Goal: Task Accomplishment & Management: Manage account settings

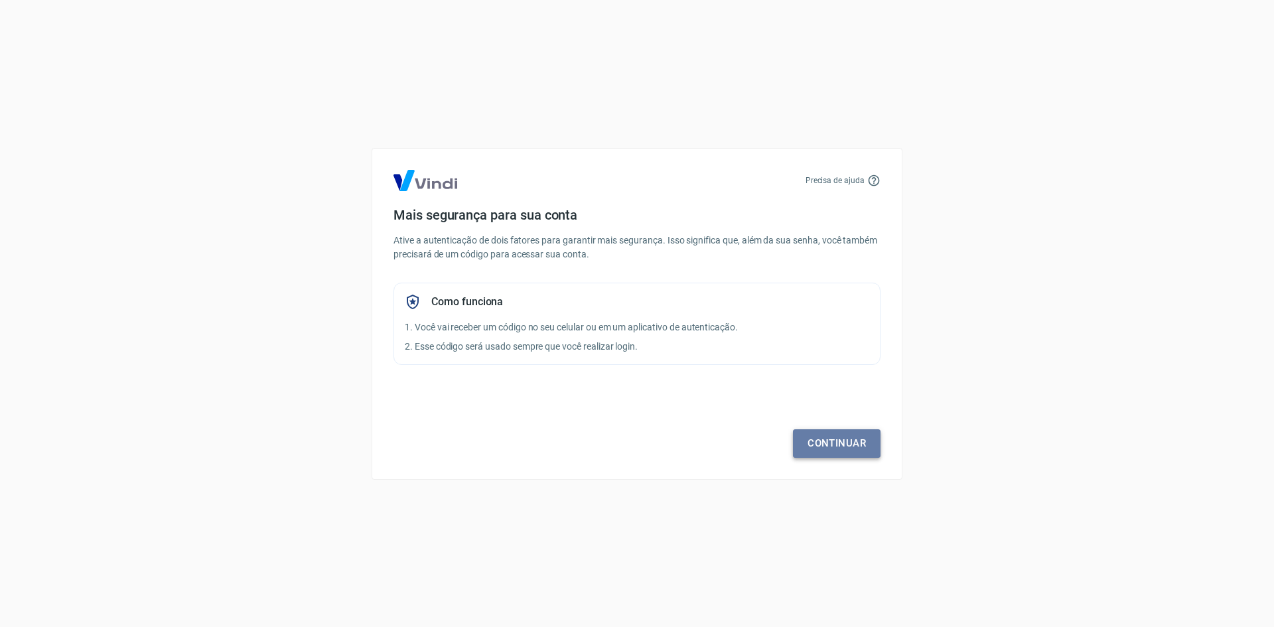
click at [815, 452] on link "Continuar" at bounding box center [837, 443] width 88 height 28
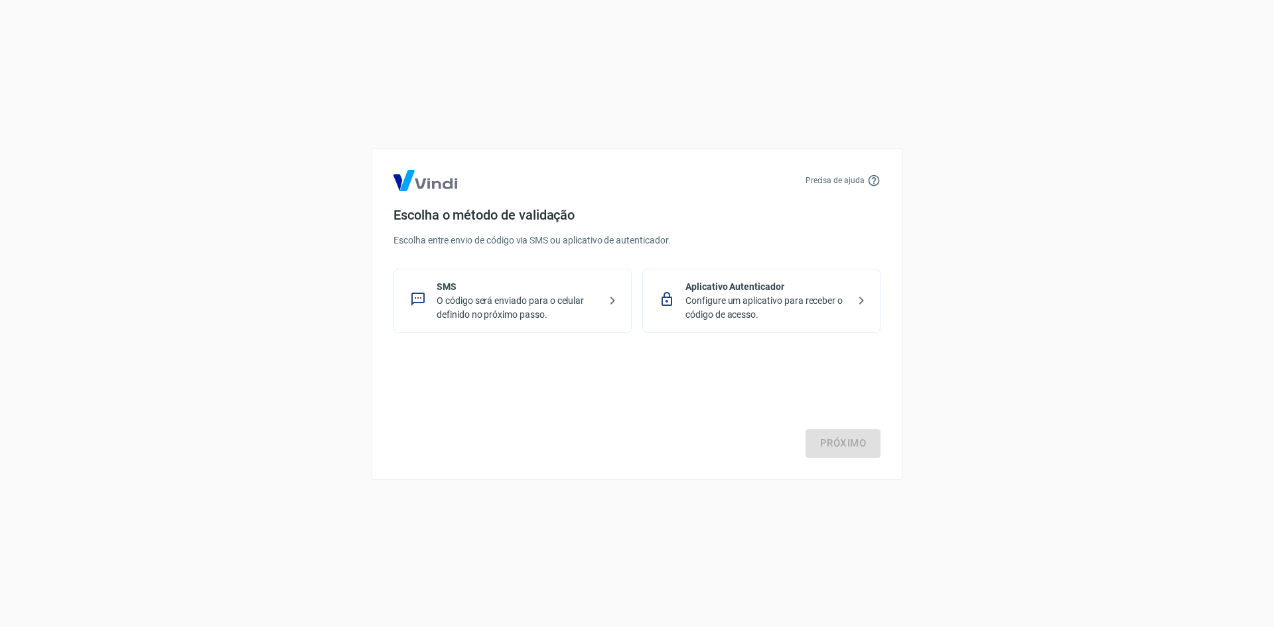
click at [520, 306] on p "O código será enviado para o celular definido no próximo passo." at bounding box center [517, 308] width 163 height 28
click at [831, 444] on link "Próximo" at bounding box center [842, 443] width 75 height 28
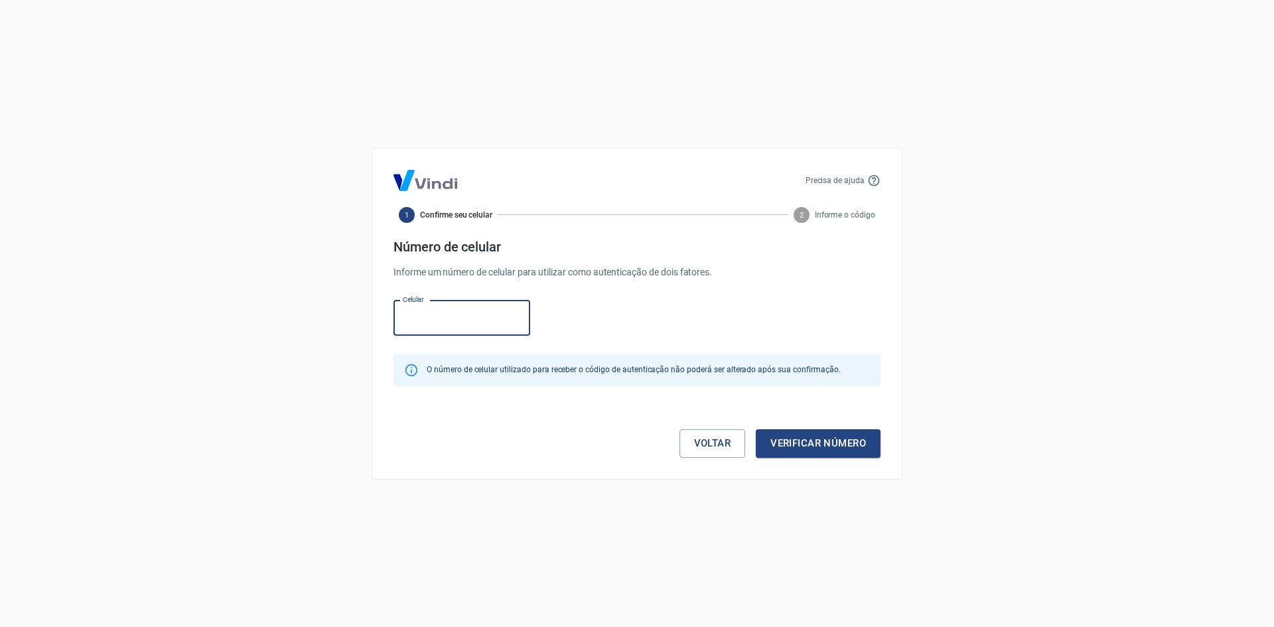
click at [483, 320] on input "Celular" at bounding box center [461, 317] width 137 height 35
click at [756, 429] on button "Verificar número" at bounding box center [818, 443] width 125 height 28
